Goal: Information Seeking & Learning: Check status

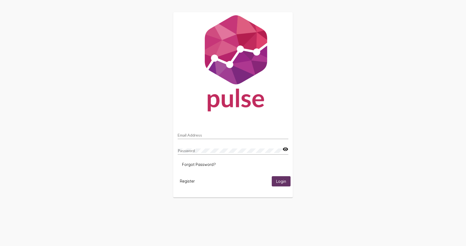
type input "[EMAIL_ADDRESS][DOMAIN_NAME]"
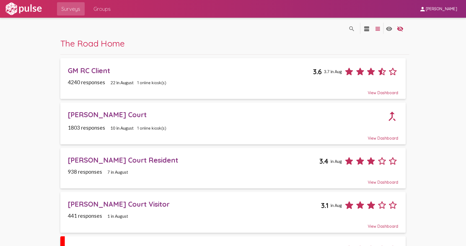
scroll to position [79, 0]
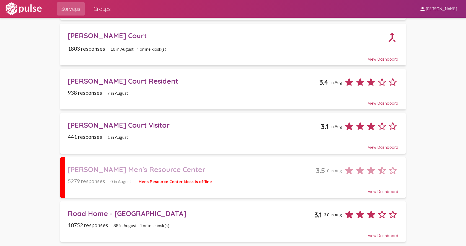
click at [170, 167] on div "[PERSON_NAME] Men's Resource Center" at bounding box center [192, 169] width 248 height 9
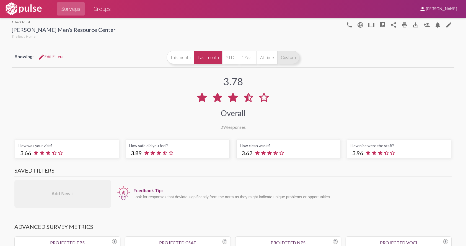
click at [282, 58] on button "Custom" at bounding box center [288, 57] width 22 height 13
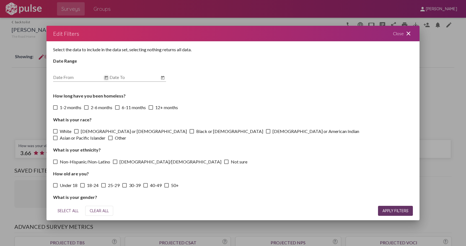
click at [105, 78] on icon "Open calendar" at bounding box center [106, 77] width 4 height 7
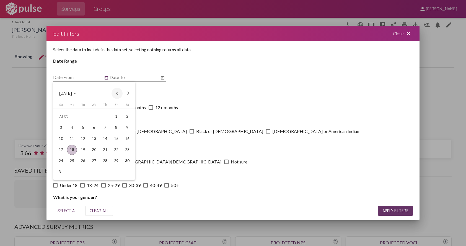
click at [118, 93] on button "Previous month" at bounding box center [116, 93] width 11 height 11
click at [61, 124] on div "1" at bounding box center [61, 128] width 10 height 10
type input "[DATE]"
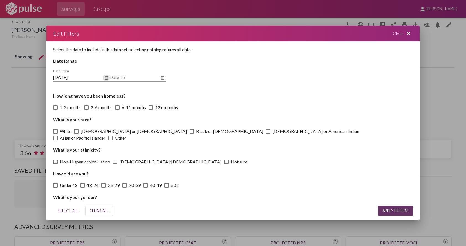
click at [165, 78] on icon "Open calendar" at bounding box center [162, 77] width 4 height 7
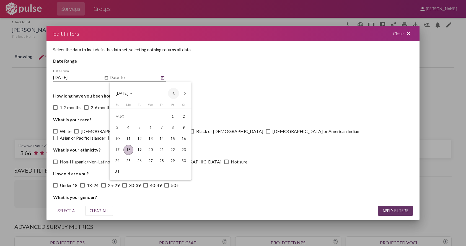
click at [175, 93] on button "Previous month" at bounding box center [173, 93] width 11 height 11
click at [127, 171] on div "30" at bounding box center [128, 172] width 10 height 10
type input "[DATE]"
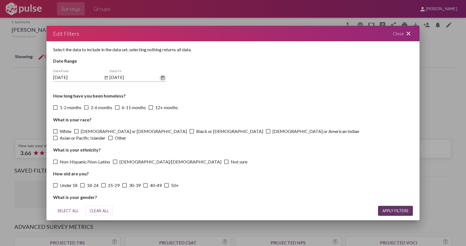
click at [390, 208] on button "APPLY FILTERS" at bounding box center [395, 211] width 35 height 10
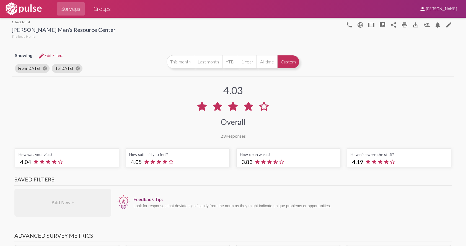
click at [22, 21] on link "arrow_back_ios back to list" at bounding box center [64, 22] width 104 height 4
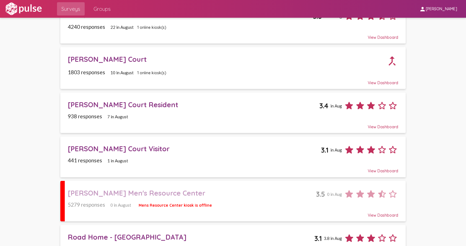
scroll to position [79, 0]
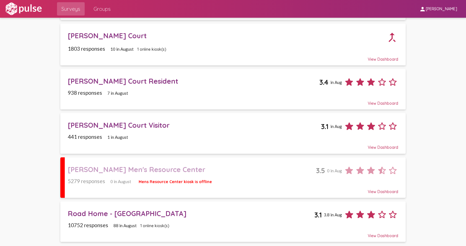
click at [123, 220] on span "Road Home - Midvale 3.1 3.8 in Aug 10752 responses 88 in [DATE] online kiosk(s)…" at bounding box center [233, 221] width 331 height 33
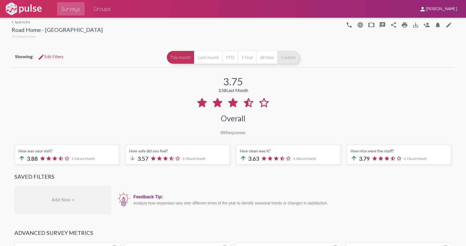
click at [283, 59] on button "Custom" at bounding box center [288, 57] width 22 height 13
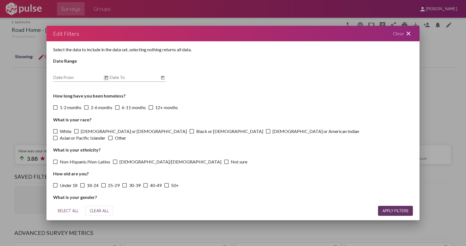
click at [104, 76] on icon "Open calendar" at bounding box center [106, 77] width 4 height 7
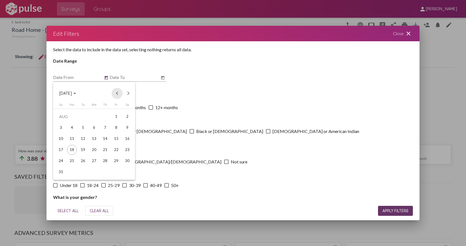
click at [118, 94] on button "Previous month" at bounding box center [116, 93] width 11 height 11
click at [60, 126] on div "1" at bounding box center [61, 128] width 10 height 10
type input "[DATE]"
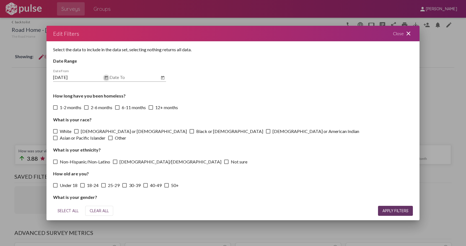
click at [163, 76] on icon "Open calendar" at bounding box center [162, 77] width 4 height 7
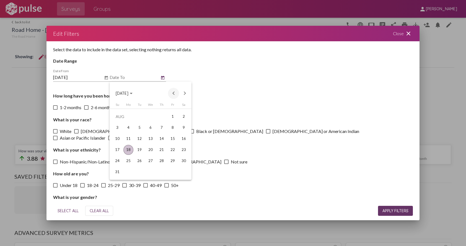
click at [173, 92] on button "Previous month" at bounding box center [173, 93] width 11 height 11
click at [129, 172] on div "30" at bounding box center [128, 172] width 10 height 10
type input "[DATE]"
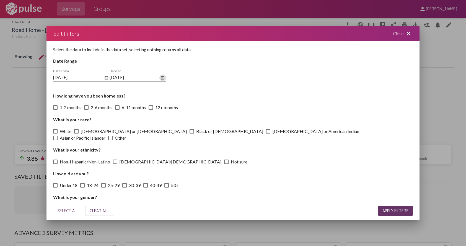
click at [399, 207] on button "APPLY FILTERS" at bounding box center [395, 211] width 35 height 10
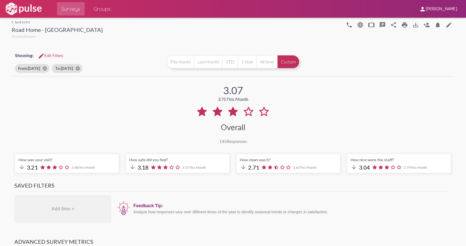
click at [20, 23] on link "arrow_back_ios back to list" at bounding box center [57, 22] width 91 height 4
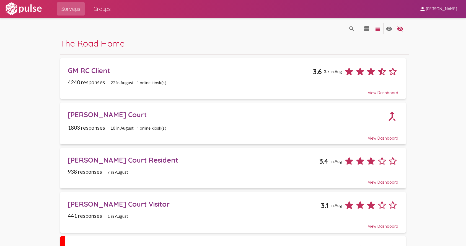
click at [92, 69] on div "GM RC Client" at bounding box center [190, 70] width 245 height 9
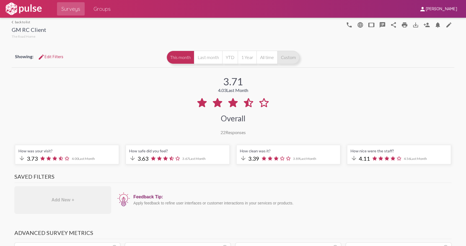
click at [285, 54] on button "Custom" at bounding box center [288, 57] width 22 height 13
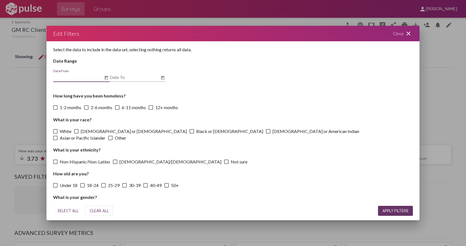
click at [104, 79] on icon "Open calendar" at bounding box center [106, 77] width 4 height 7
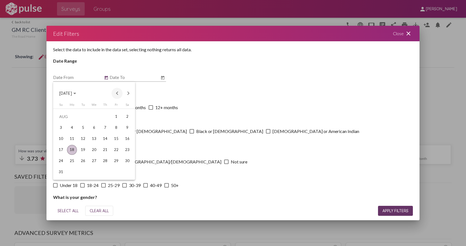
click at [115, 93] on button "Previous month" at bounding box center [116, 93] width 11 height 11
click at [62, 128] on div "1" at bounding box center [61, 128] width 10 height 10
type input "[DATE]"
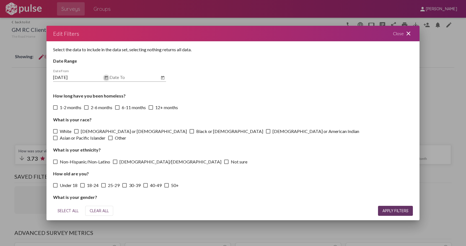
click at [162, 77] on icon "Open calendar" at bounding box center [162, 78] width 3 height 4
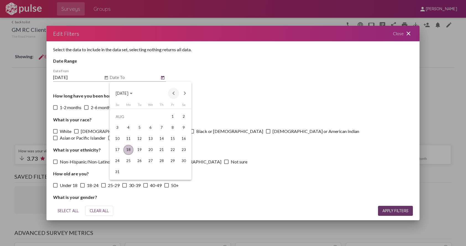
click at [175, 92] on button "Previous month" at bounding box center [173, 93] width 11 height 11
click at [128, 173] on div "30" at bounding box center [128, 172] width 10 height 10
type input "[DATE]"
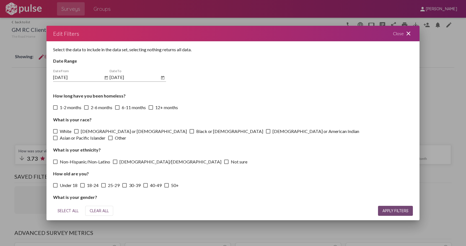
click at [386, 208] on span "APPLY FILTERS" at bounding box center [395, 210] width 26 height 5
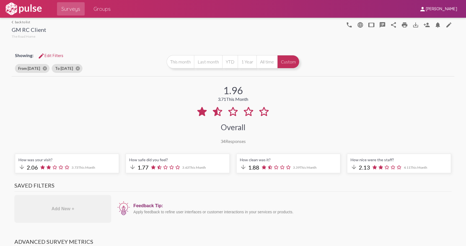
click at [14, 22] on mat-icon "arrow_back_ios" at bounding box center [13, 21] width 3 height 3
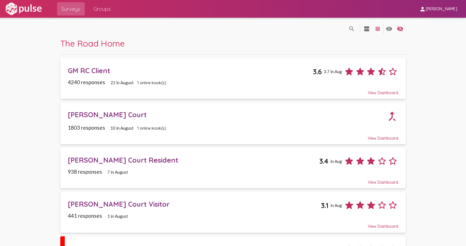
click at [89, 116] on div "[PERSON_NAME] Court" at bounding box center [227, 114] width 318 height 9
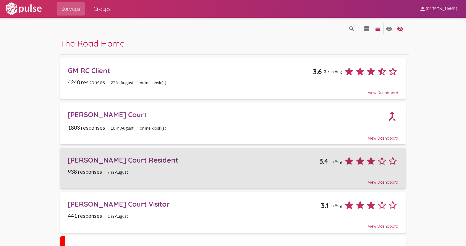
click at [100, 159] on div "[PERSON_NAME] Court Resident" at bounding box center [193, 159] width 251 height 9
